Goal: Check status

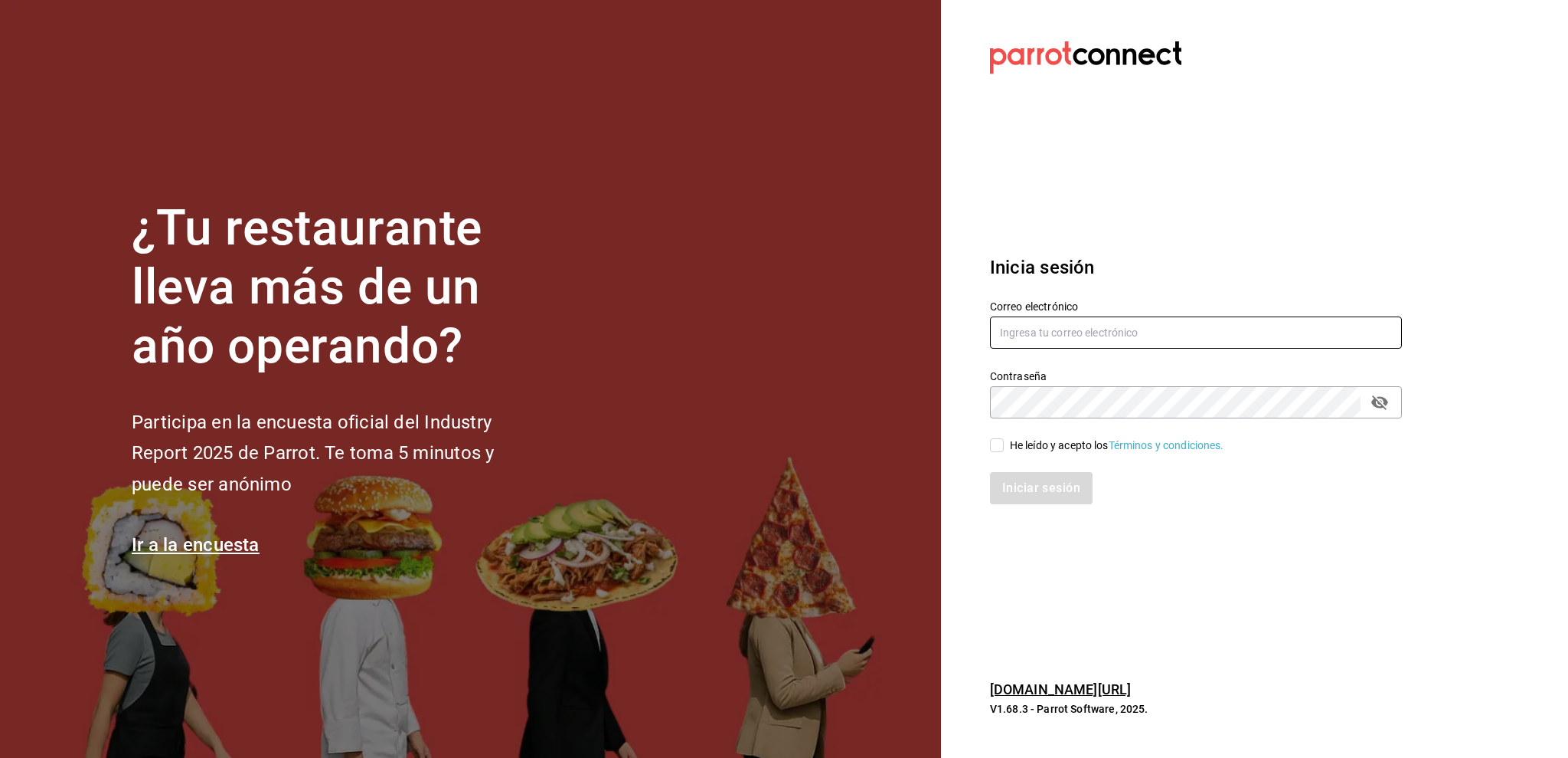
click at [1069, 334] on input "text" at bounding box center [1196, 333] width 412 height 32
type input "amalia@elhuaracheazteca.com"
click at [994, 438] on label "He leído y acepto los Términos y condiciones." at bounding box center [1108, 445] width 234 height 16
click at [994, 439] on input "He leído y acepto los Términos y condiciones." at bounding box center [997, 445] width 13 height 13
checkbox input "true"
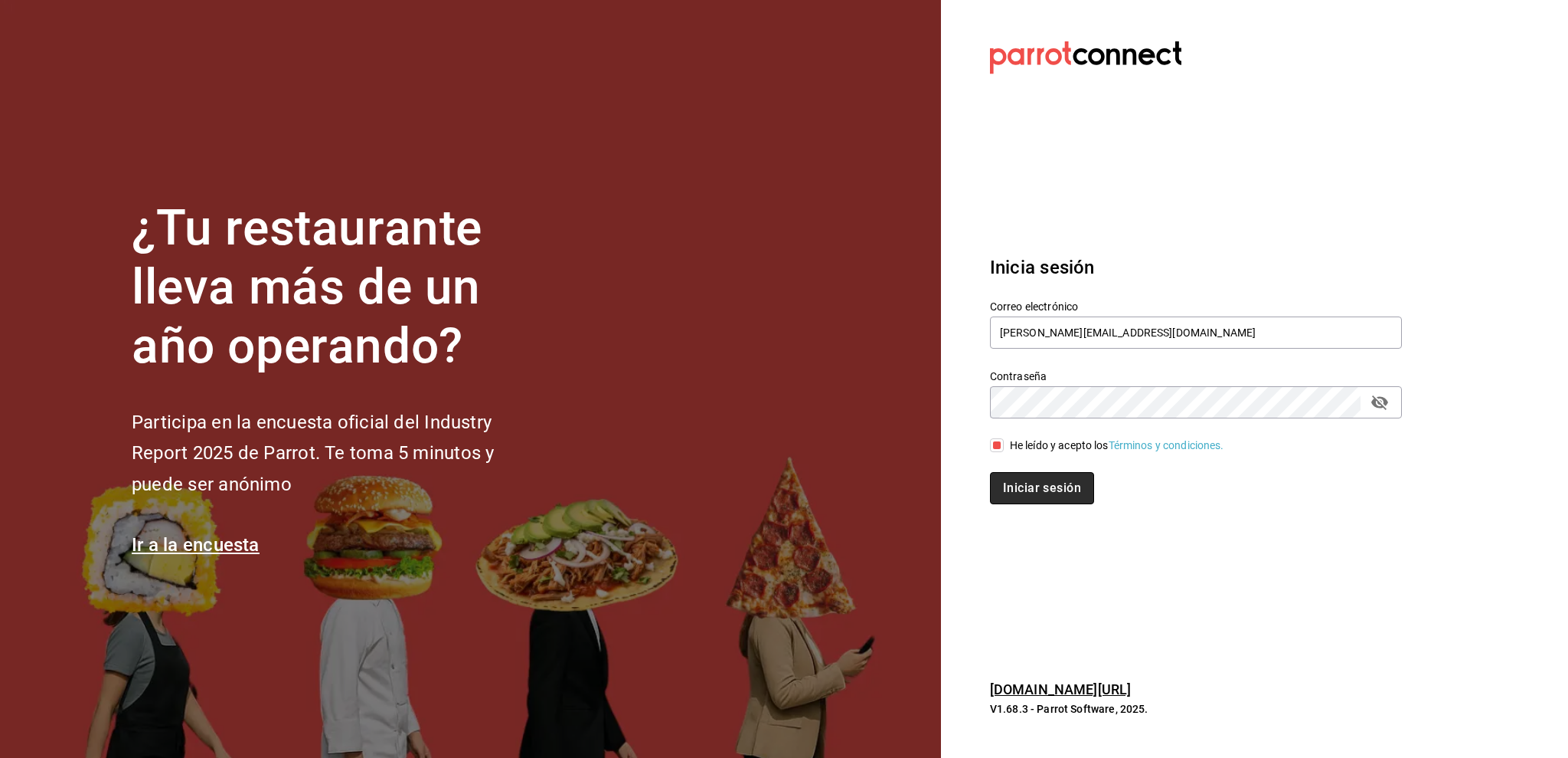
click at [1009, 496] on button "Iniciar sesión" at bounding box center [1042, 488] width 104 height 32
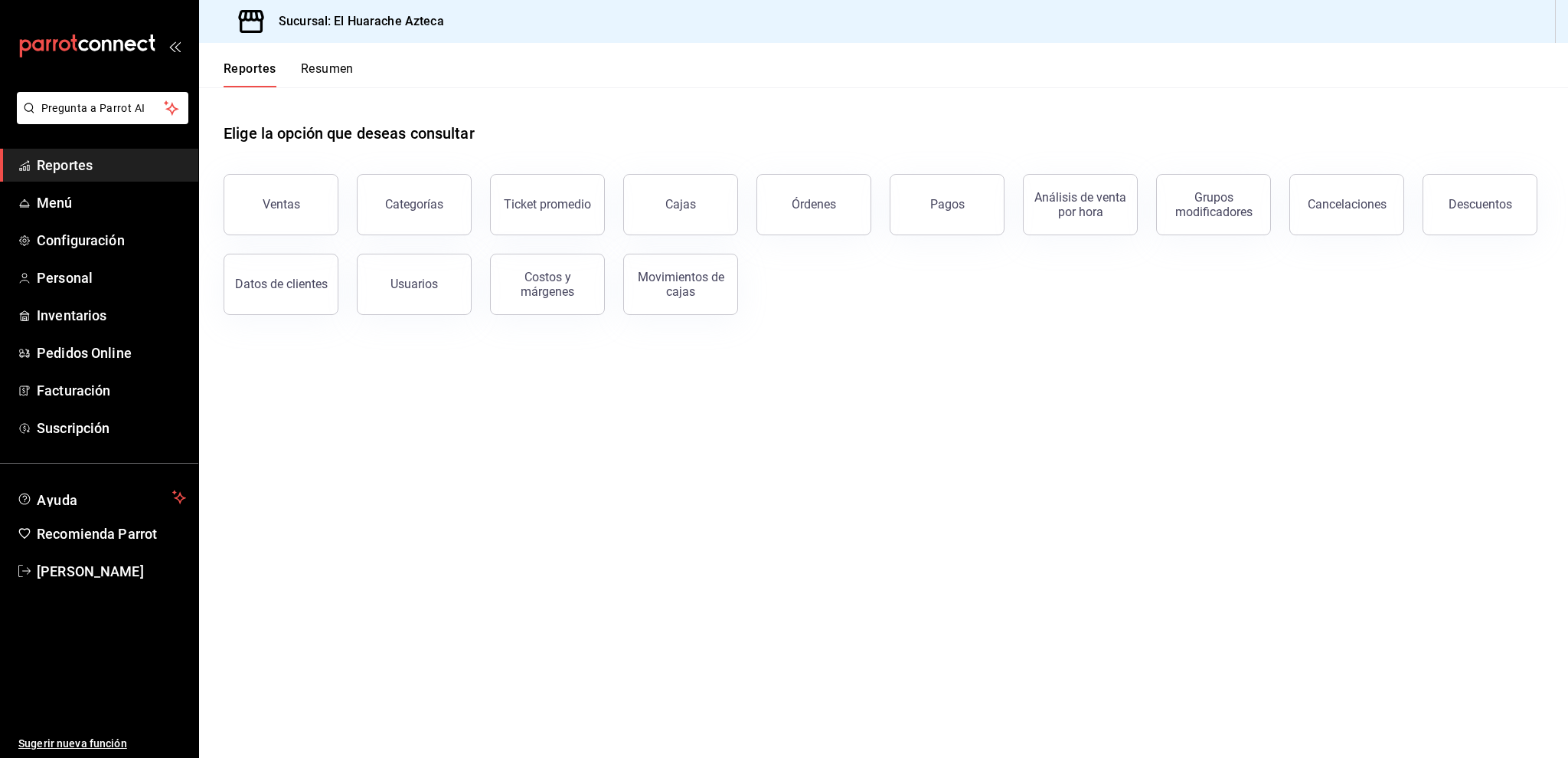
click at [935, 196] on div "Pagos" at bounding box center [947, 203] width 34 height 14
